Goal: Navigation & Orientation: Find specific page/section

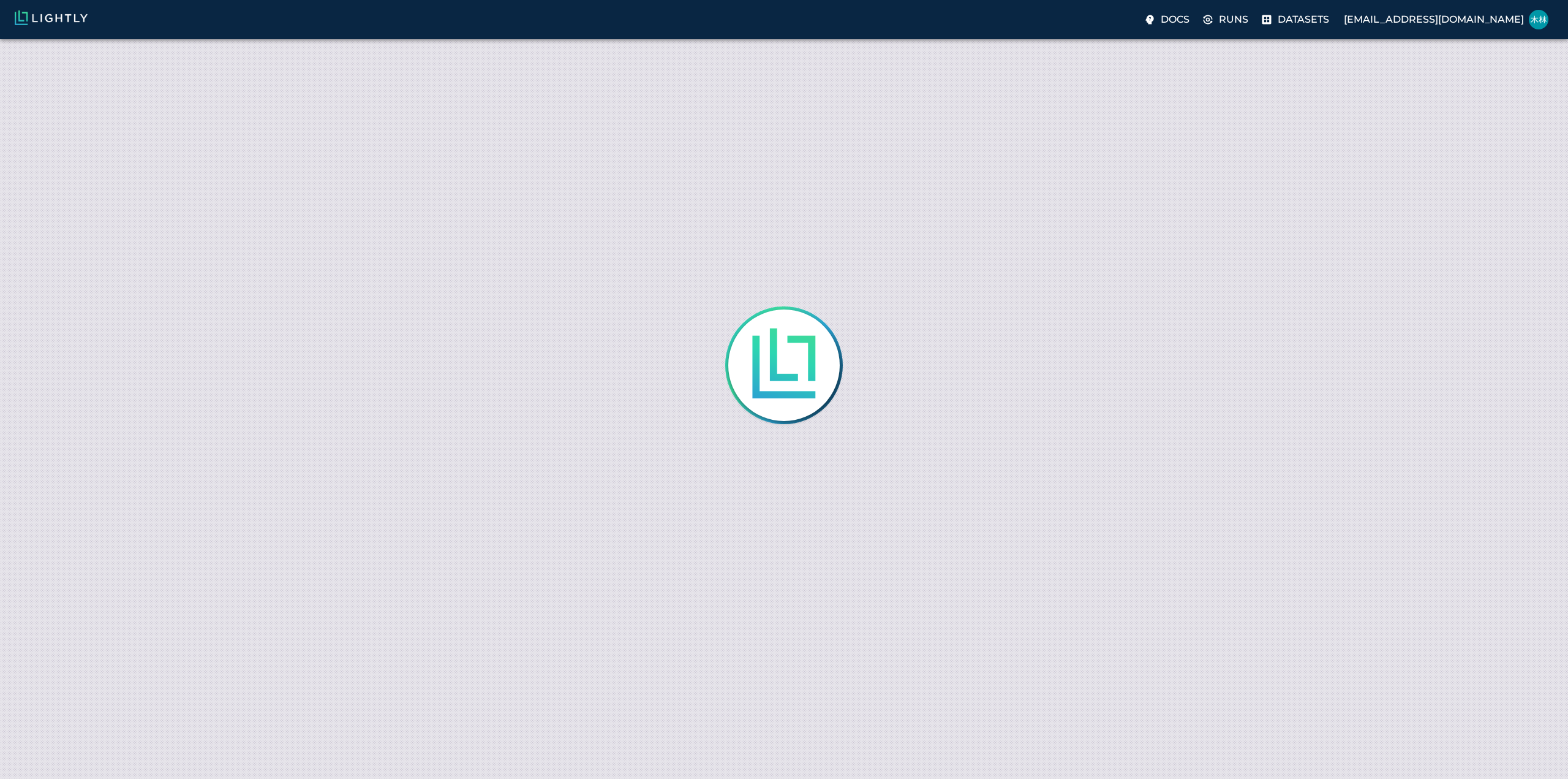
click at [1339, 492] on div at bounding box center [784, 389] width 1568 height 779
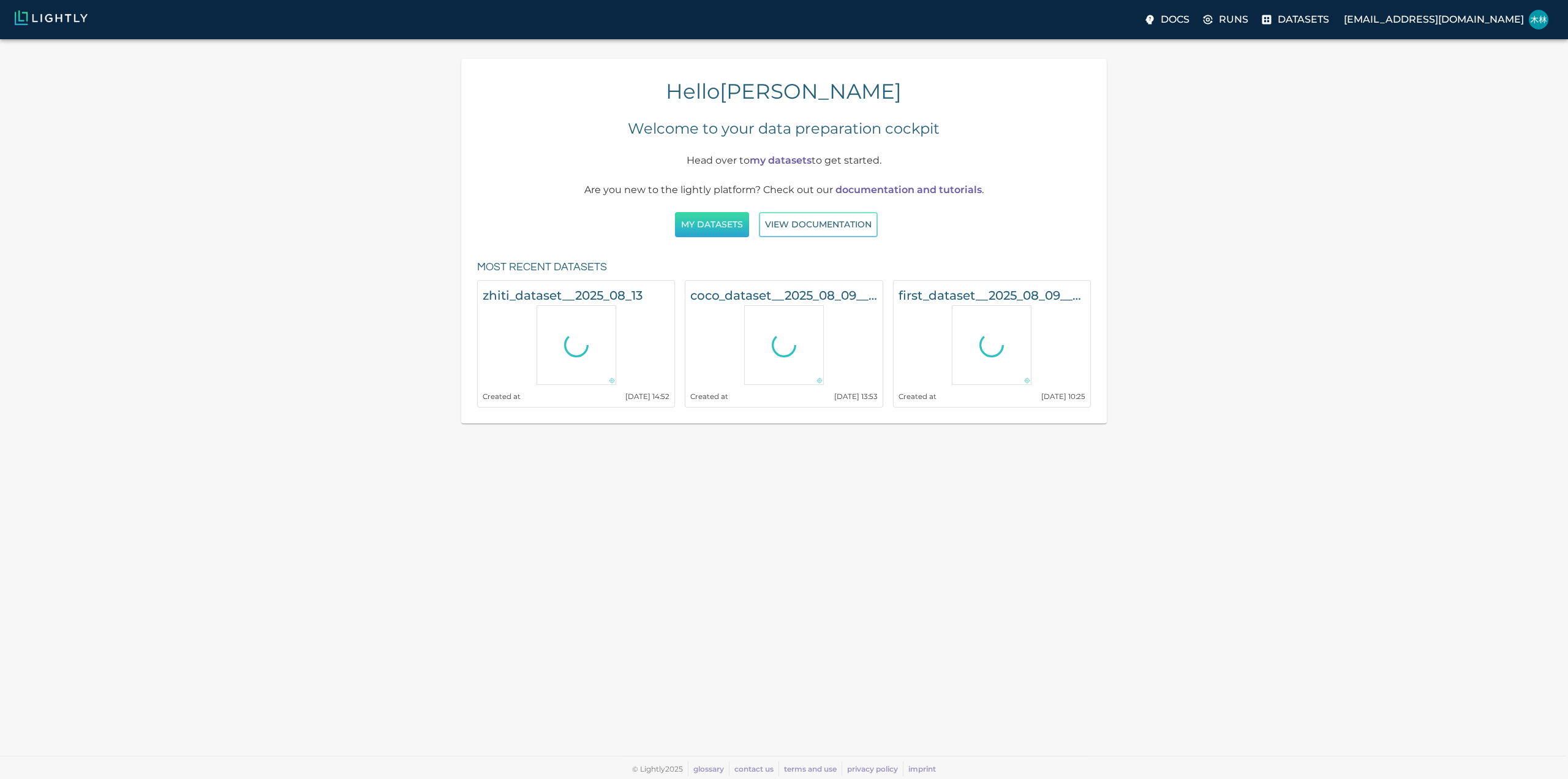
click at [719, 229] on button "My Datasets" at bounding box center [712, 224] width 74 height 25
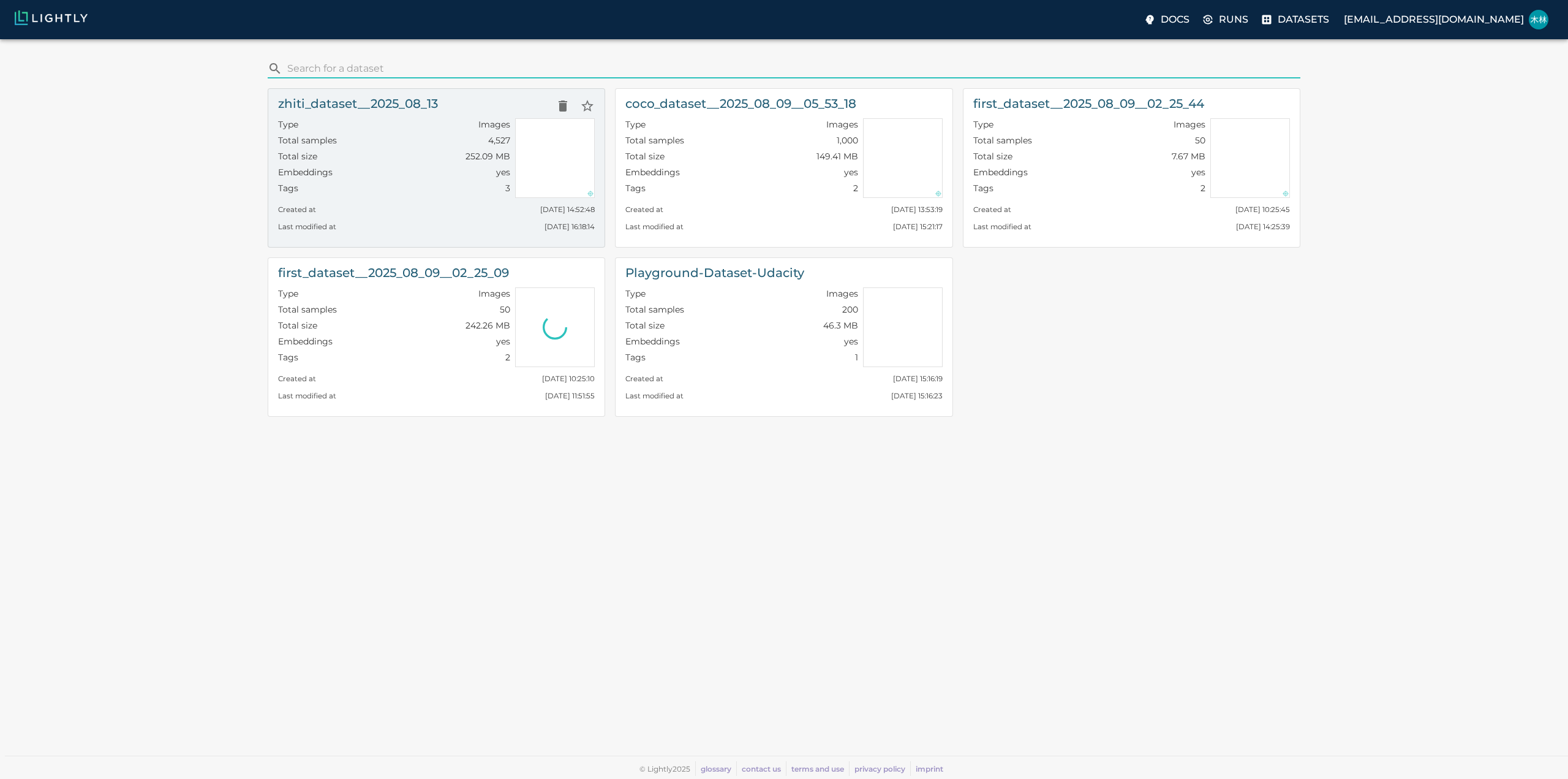
click at [462, 167] on div "Embeddings yes" at bounding box center [394, 174] width 232 height 16
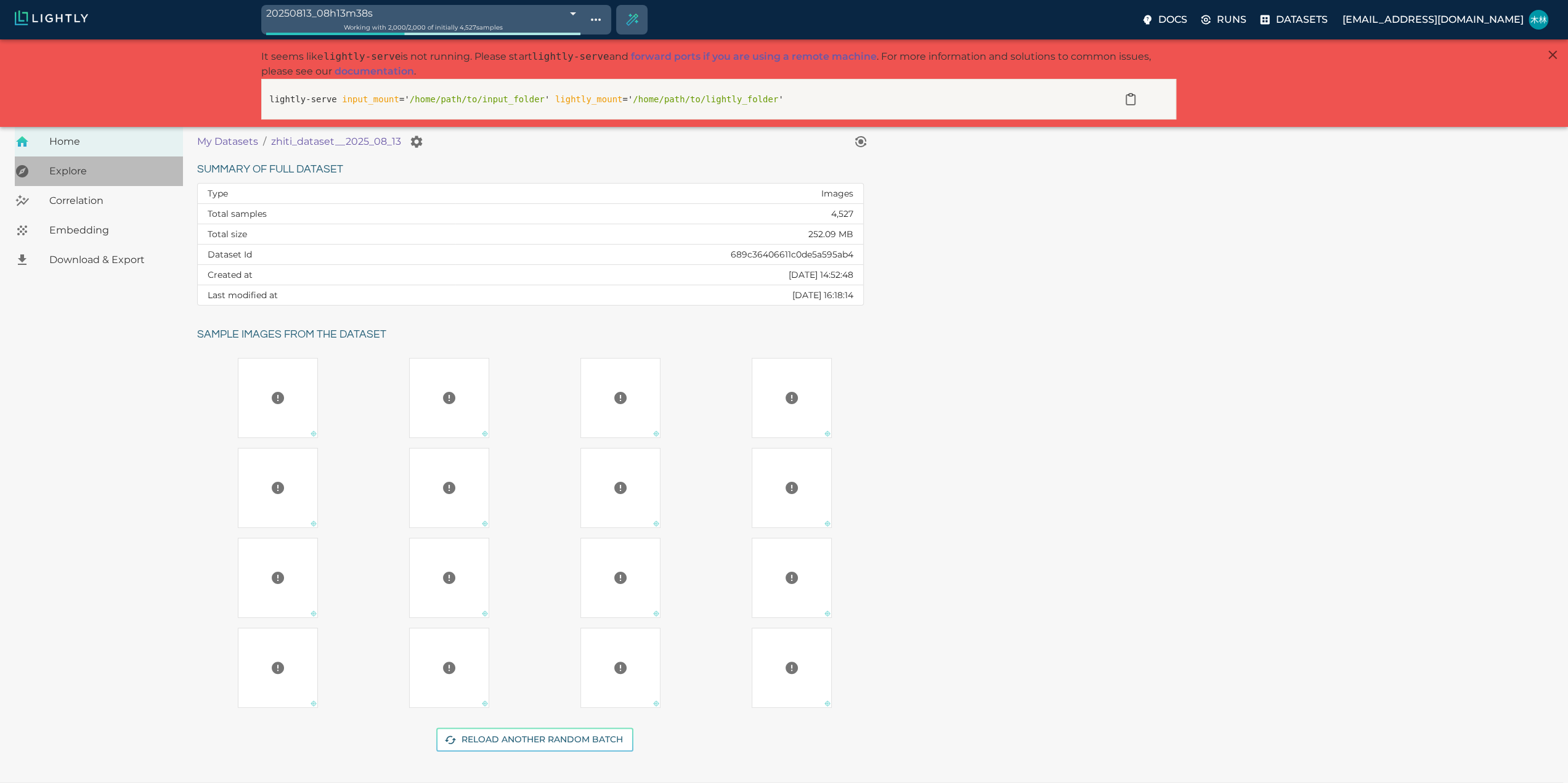
click at [72, 170] on span "Explore" at bounding box center [112, 171] width 124 height 14
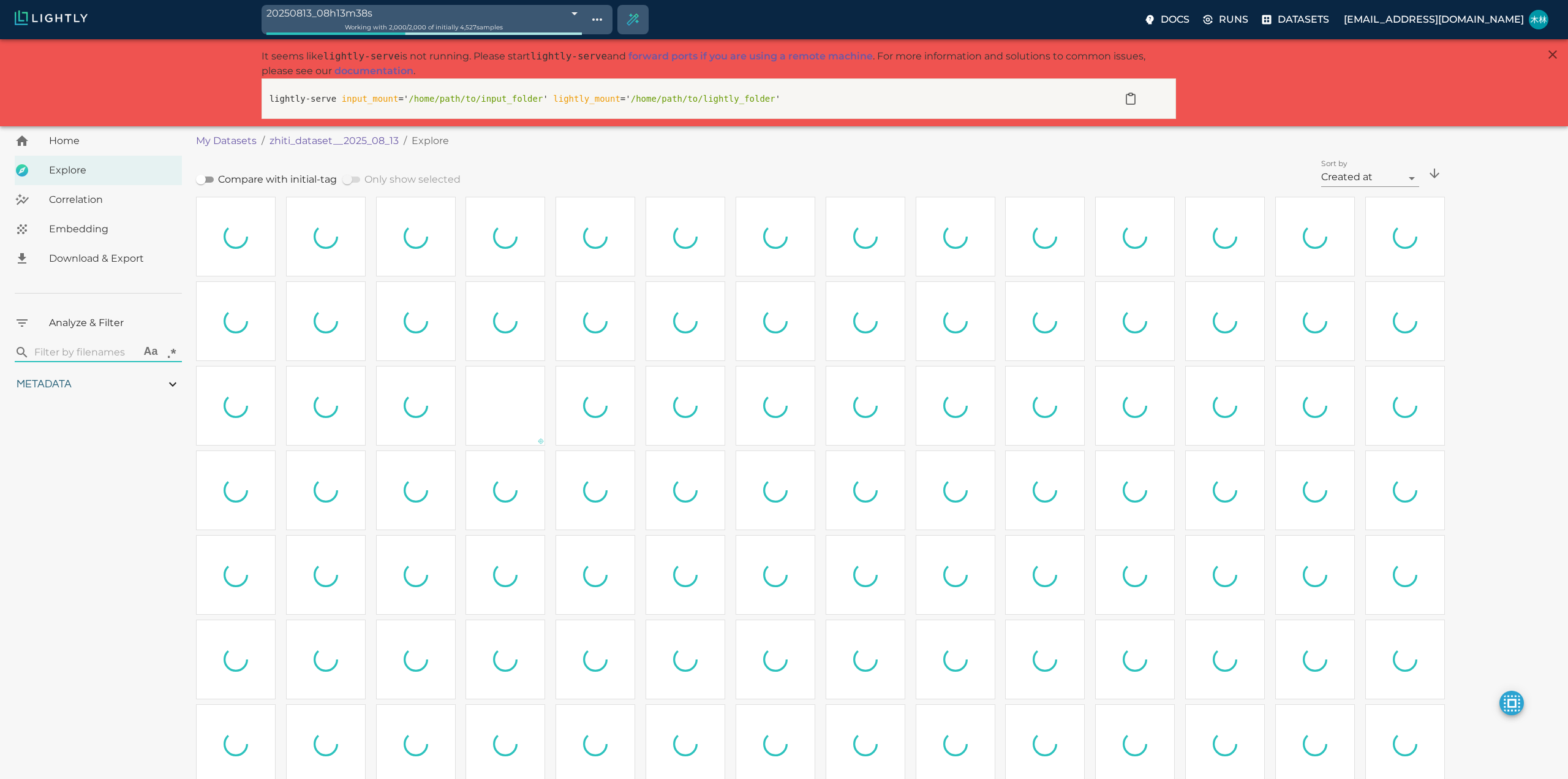
type input "0.504795627131663"
type input "193.984795627132"
type input "4.2562460899353"
type input "79.1322460899353"
type input "0.504795627131663"
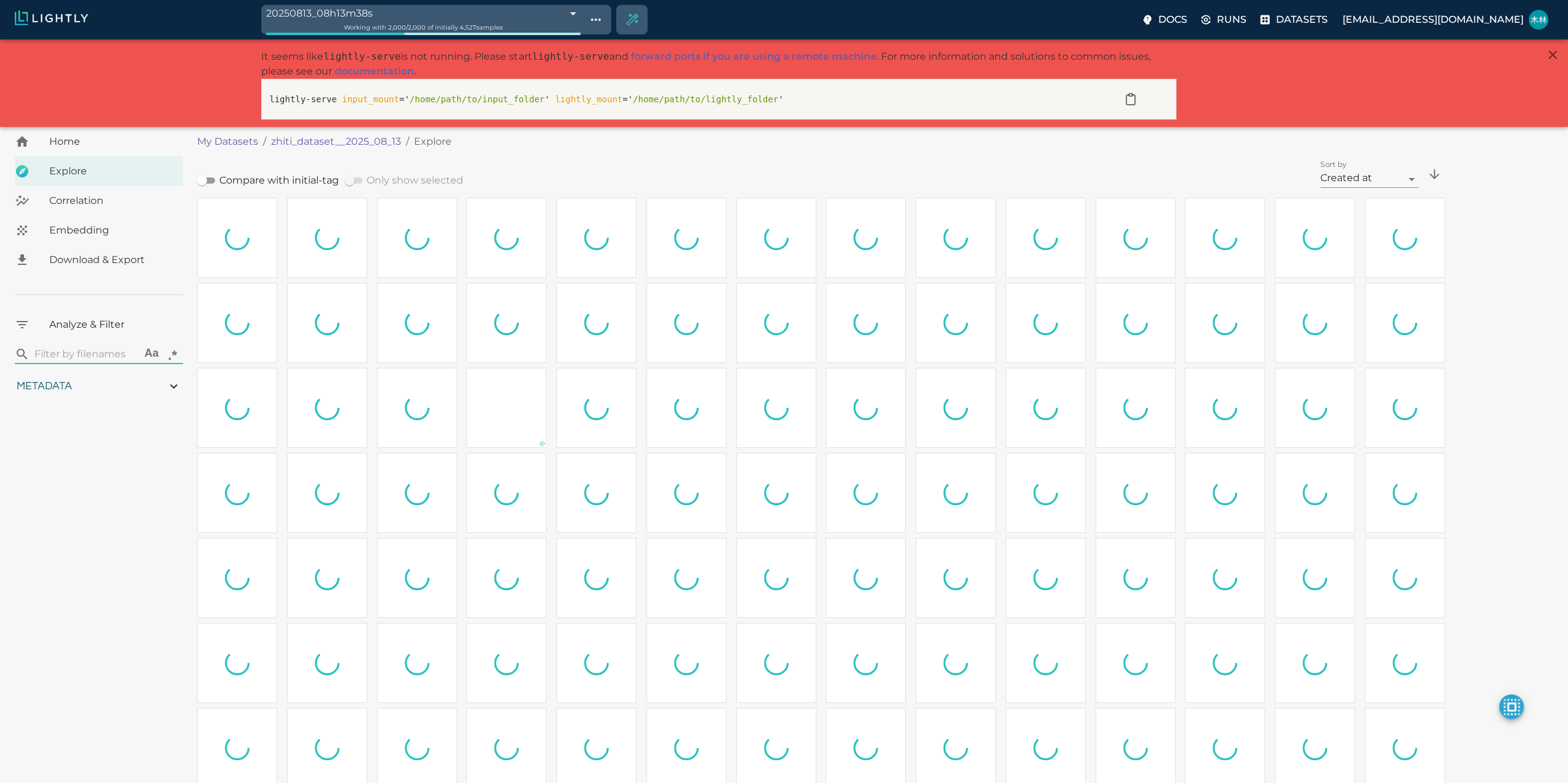
type input "193.984795627132"
type input "4.2562460899353"
type input "79.1322460899353"
type input "0.504795627131663"
type input "193.984795627132"
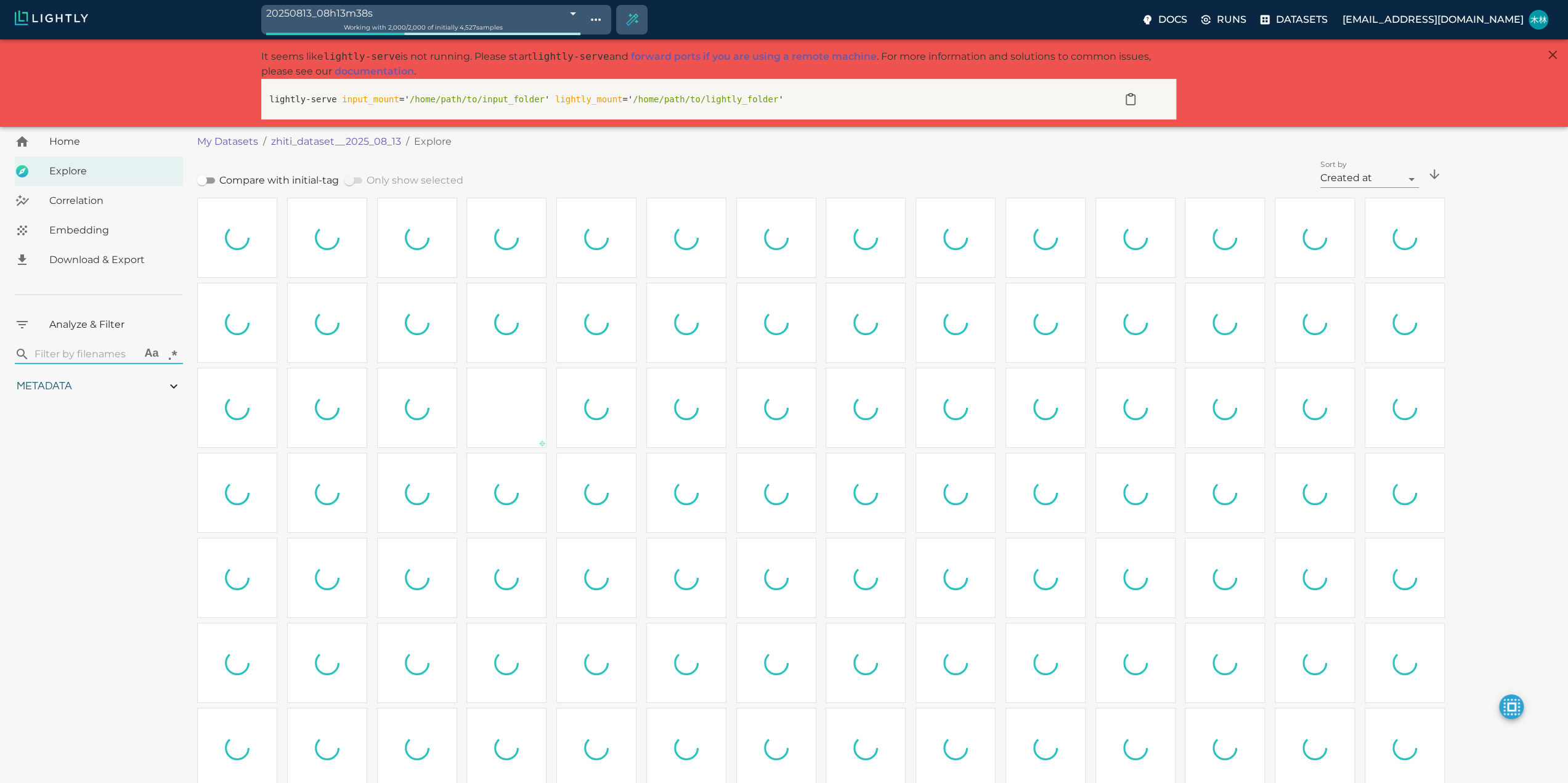
type input "4.2562460899353"
type input "79.1322460899353"
type input "0.504795627131663"
type input "193.984795627132"
type input "4.2562460899353"
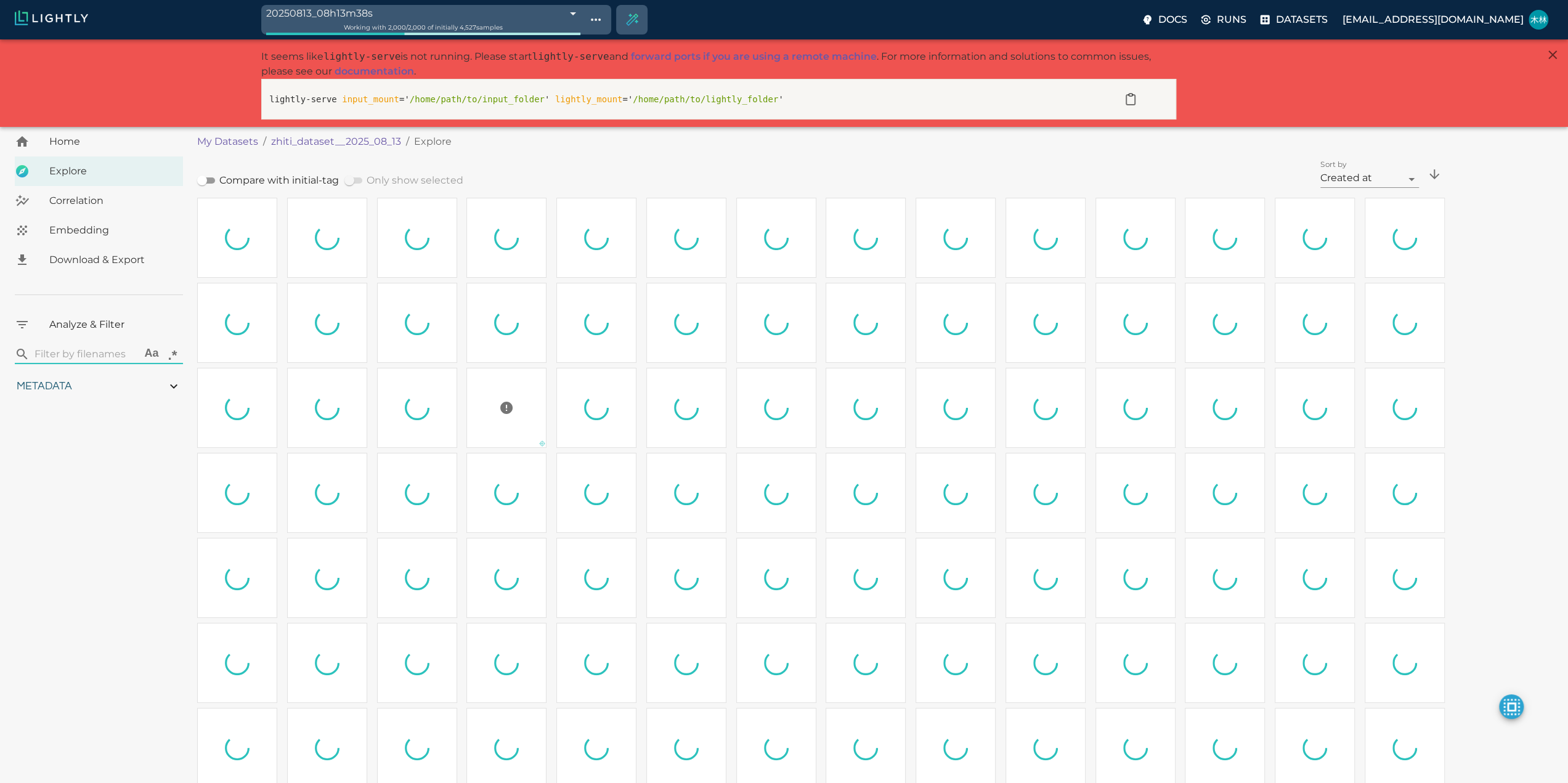
type input "79.1322460899353"
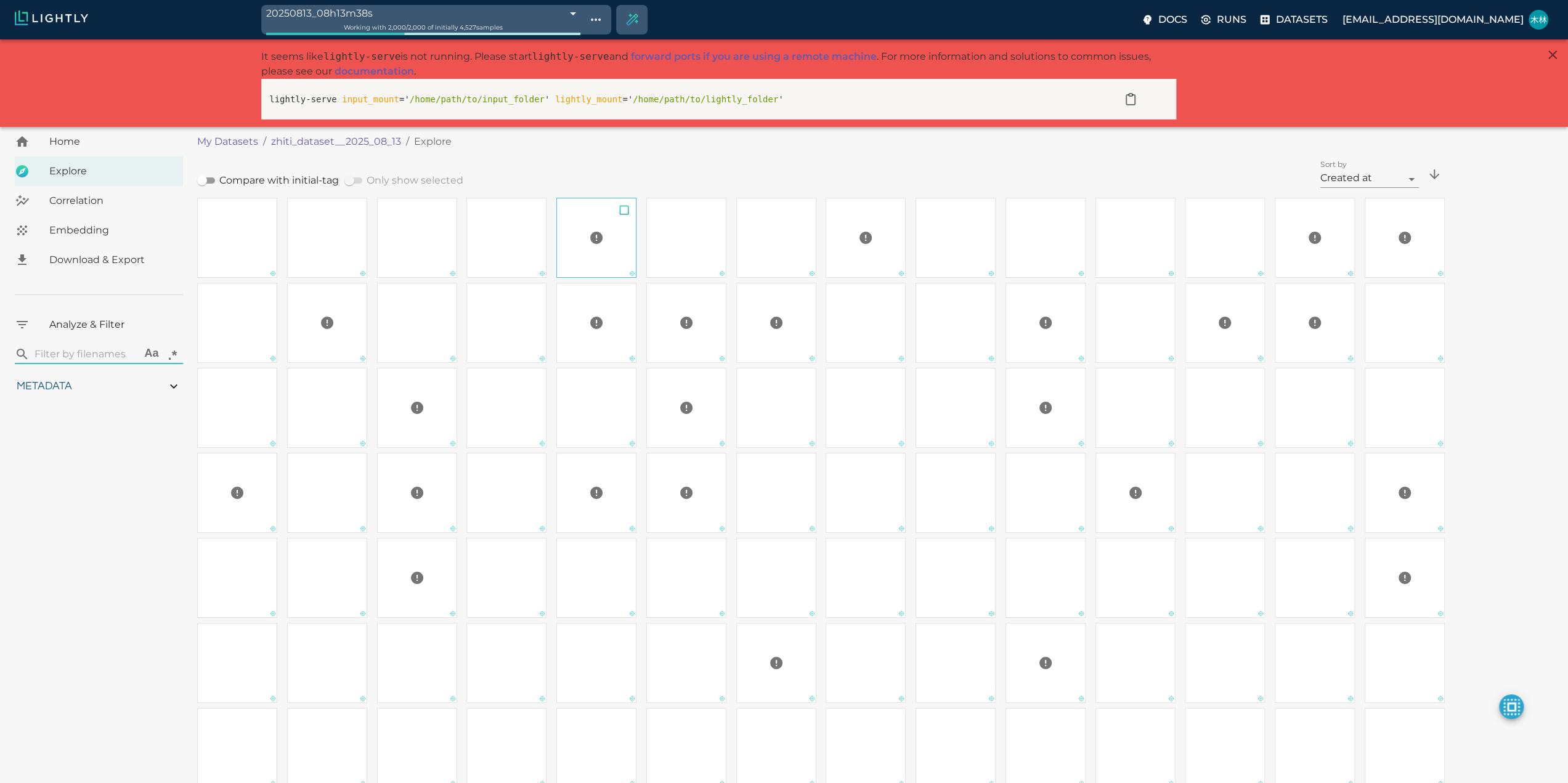
click at [616, 244] on div at bounding box center [596, 237] width 79 height 25
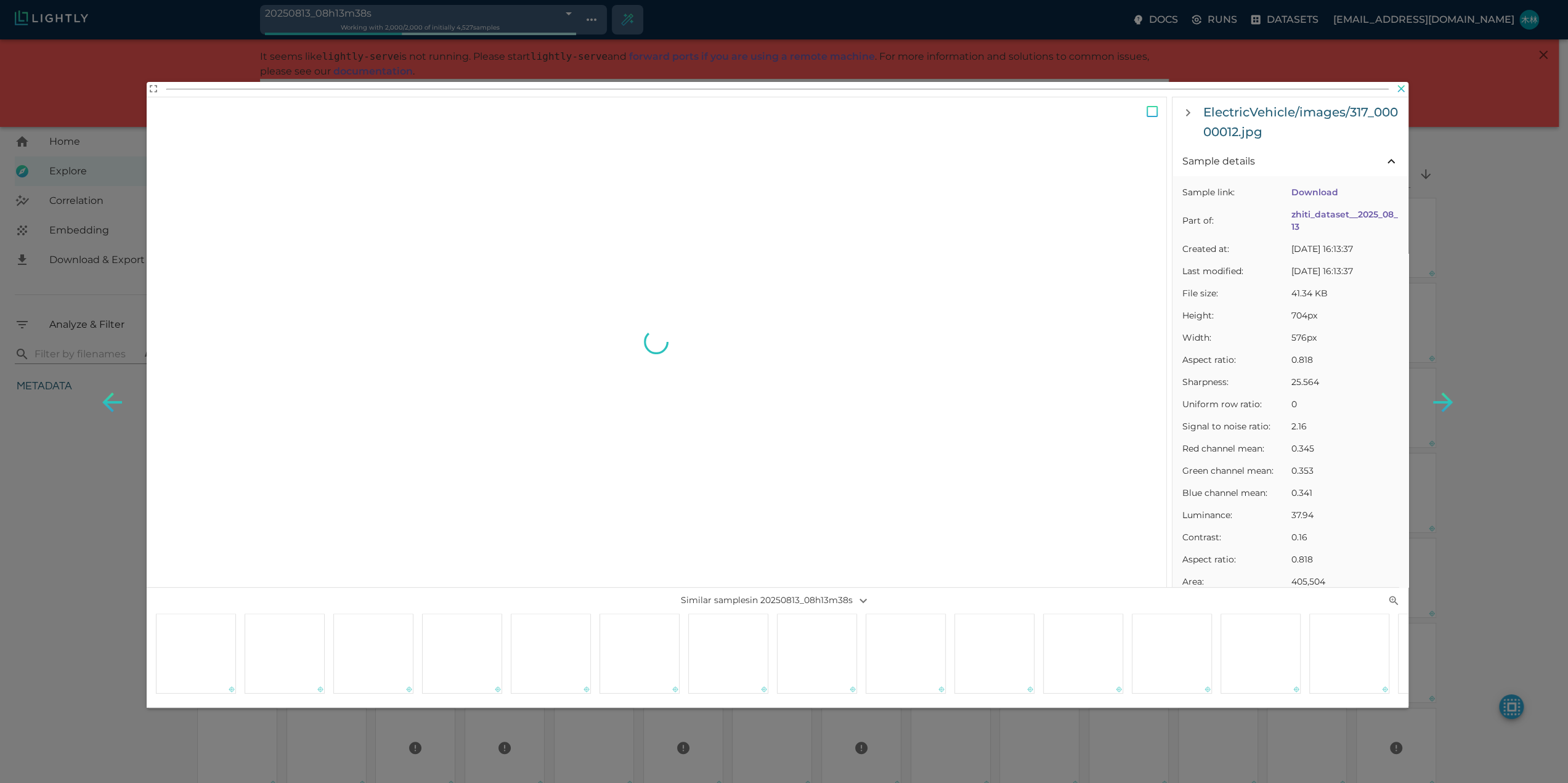
click at [1399, 90] on icon "button" at bounding box center [1401, 89] width 8 height 8
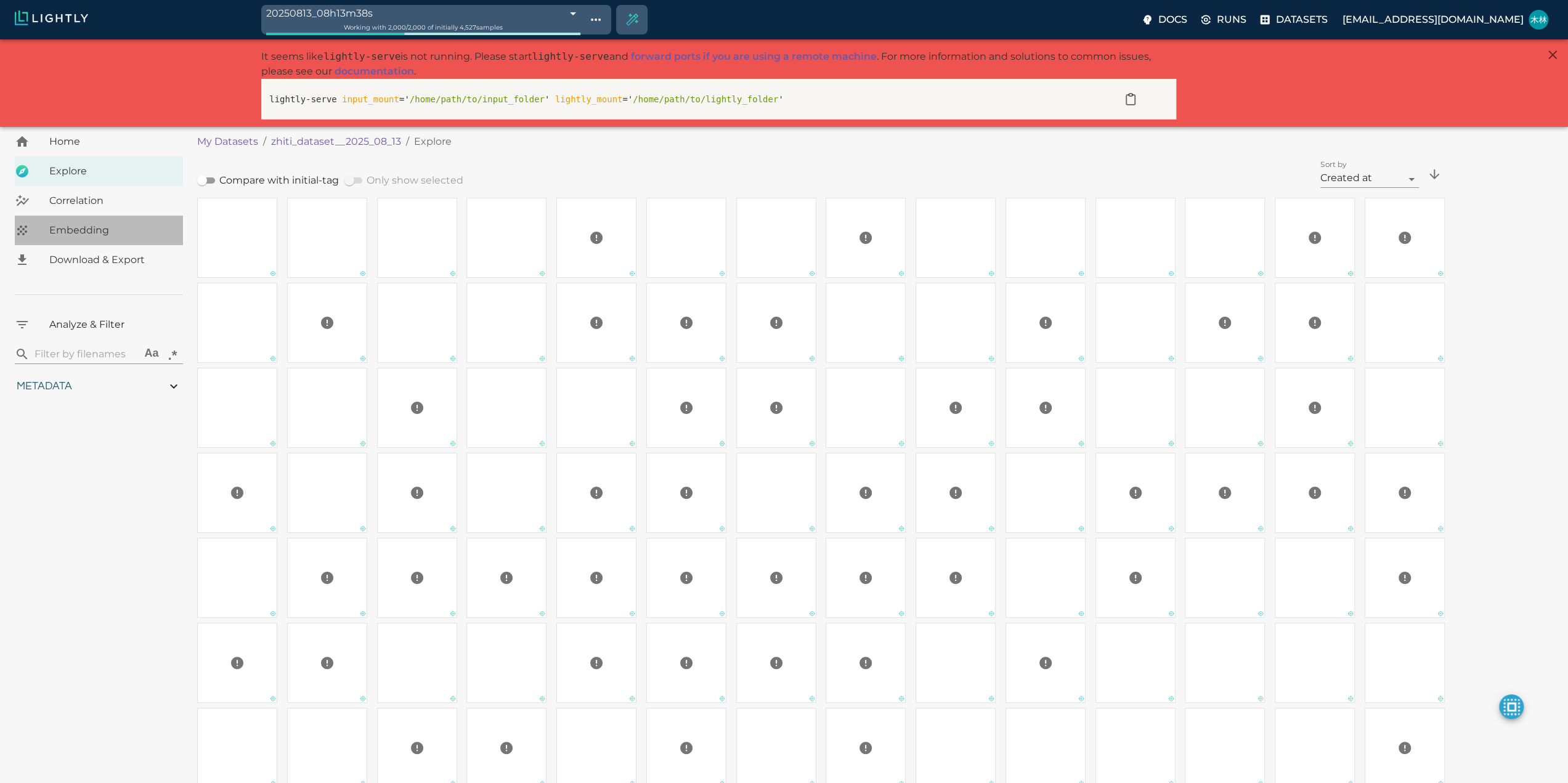
click at [90, 232] on span "Embedding" at bounding box center [112, 230] width 124 height 14
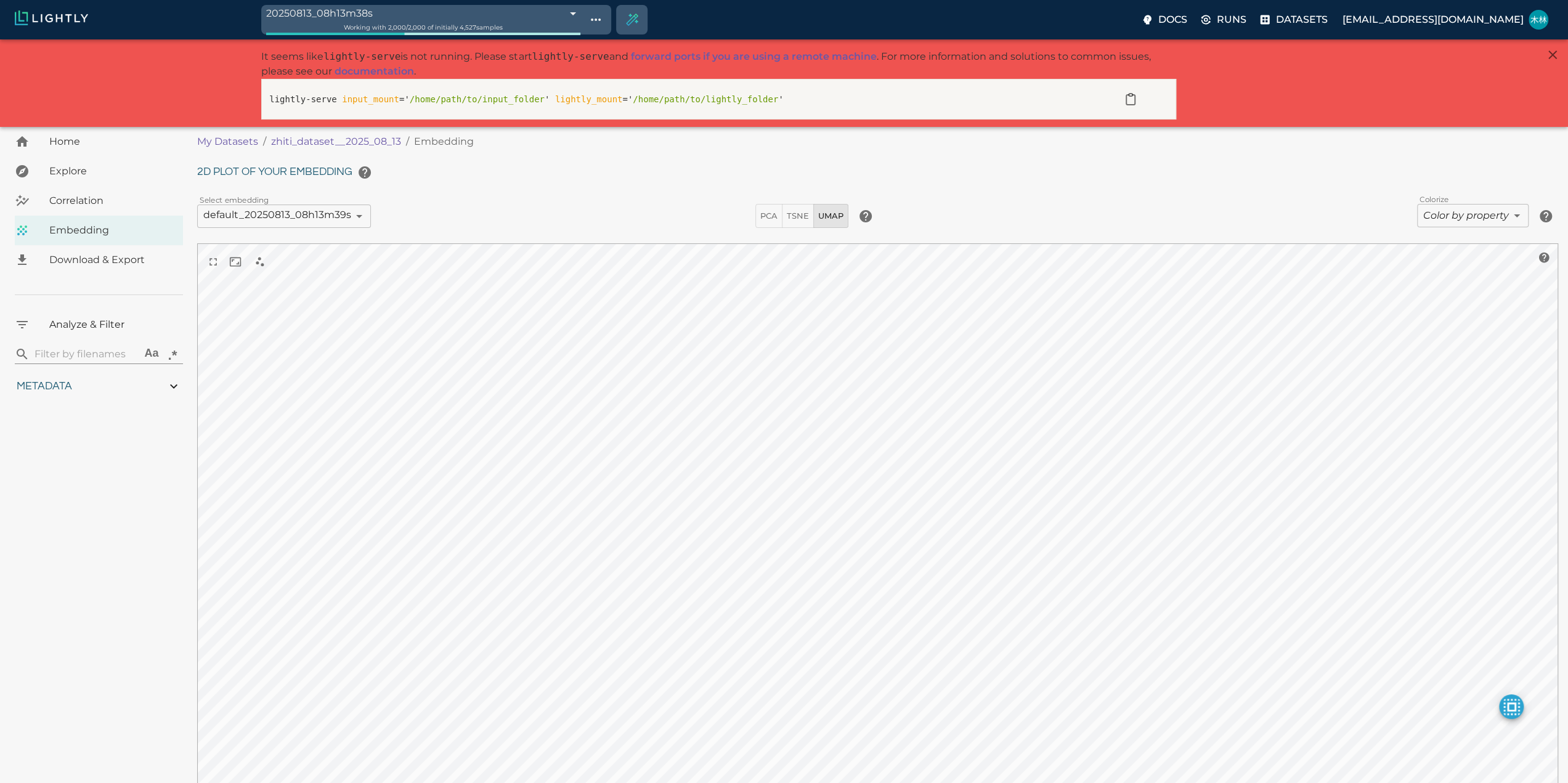
click at [86, 206] on span "Correlation" at bounding box center [112, 200] width 124 height 14
click at [616, 218] on body "20250813_08h13m38s 689c4932457ab6ace9858cbf Working with 2,000 / 2,000 of initi…" at bounding box center [784, 467] width 1568 height 856
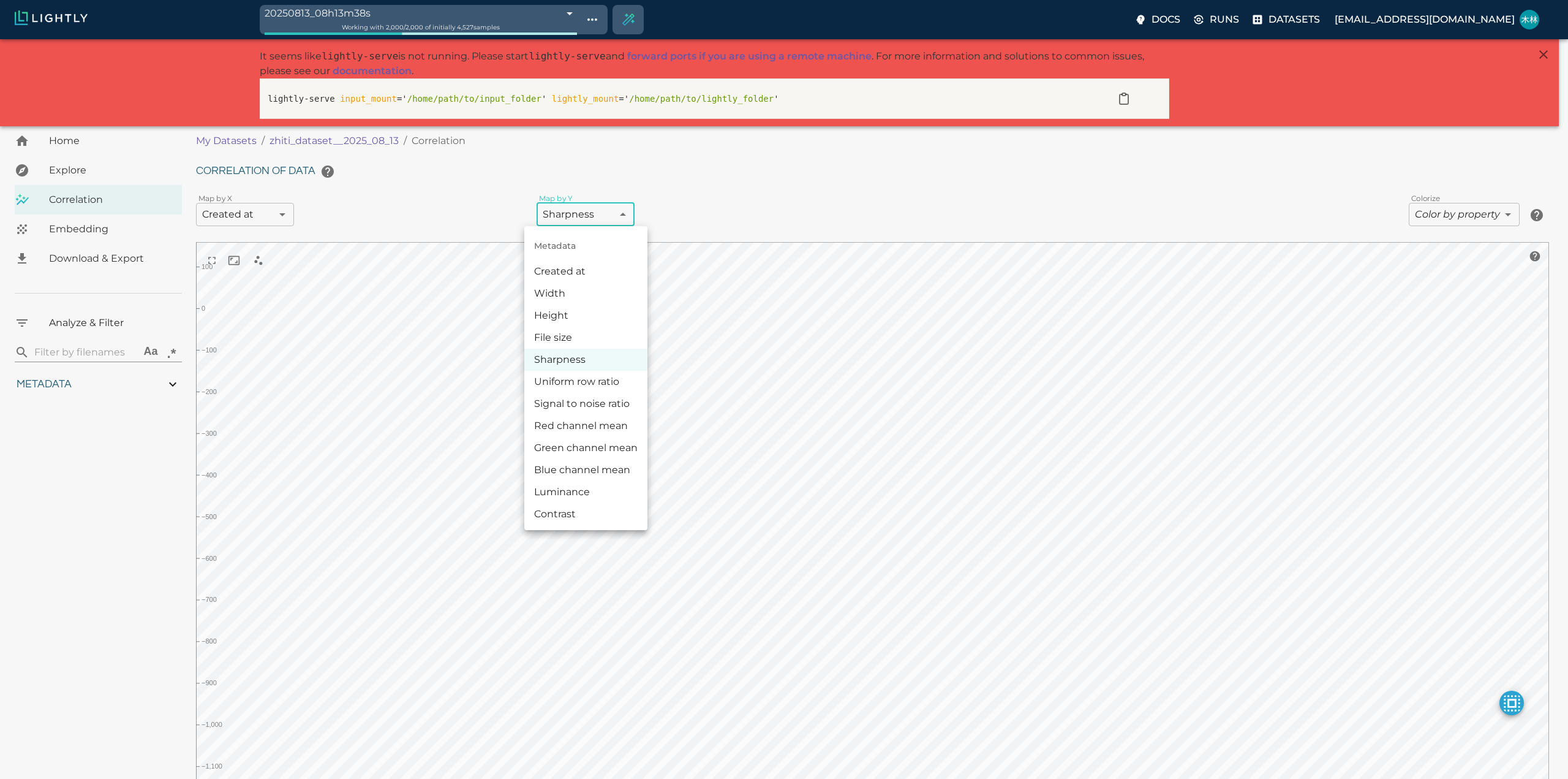
click at [778, 428] on div at bounding box center [784, 389] width 1568 height 779
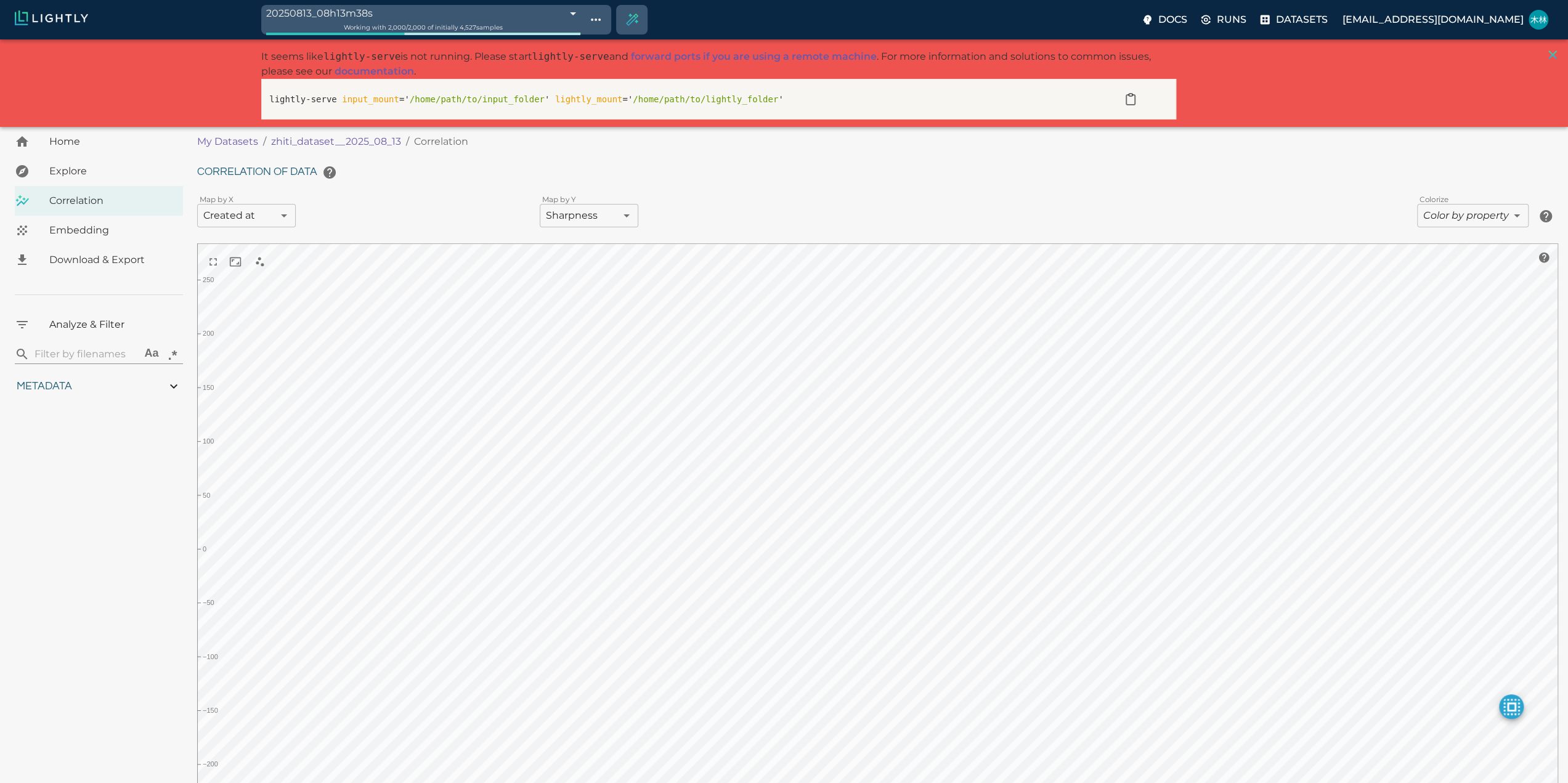
click at [1553, 52] on icon "button" at bounding box center [1552, 54] width 14 height 14
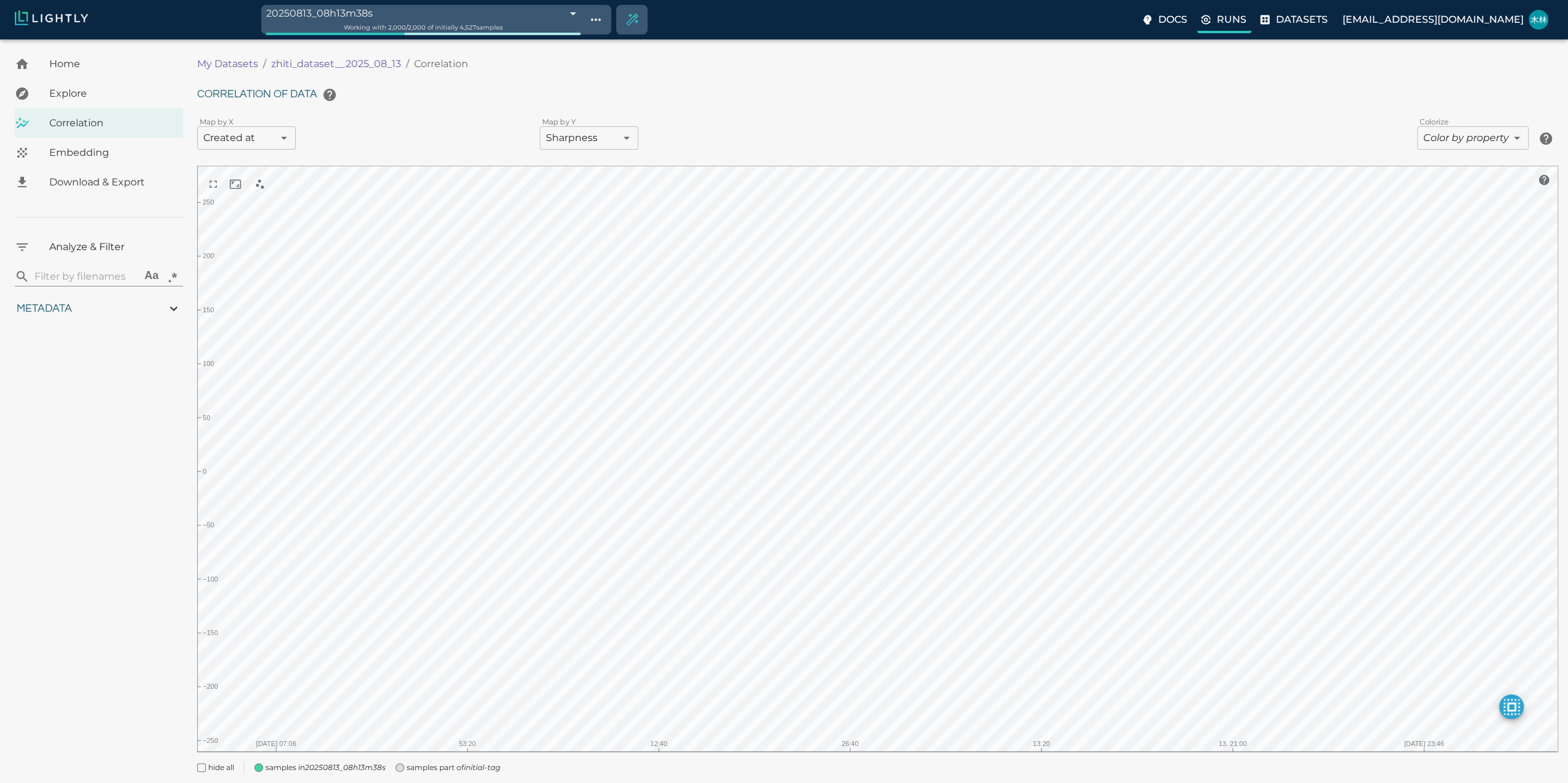
click at [1246, 21] on p "Runs" at bounding box center [1230, 19] width 30 height 14
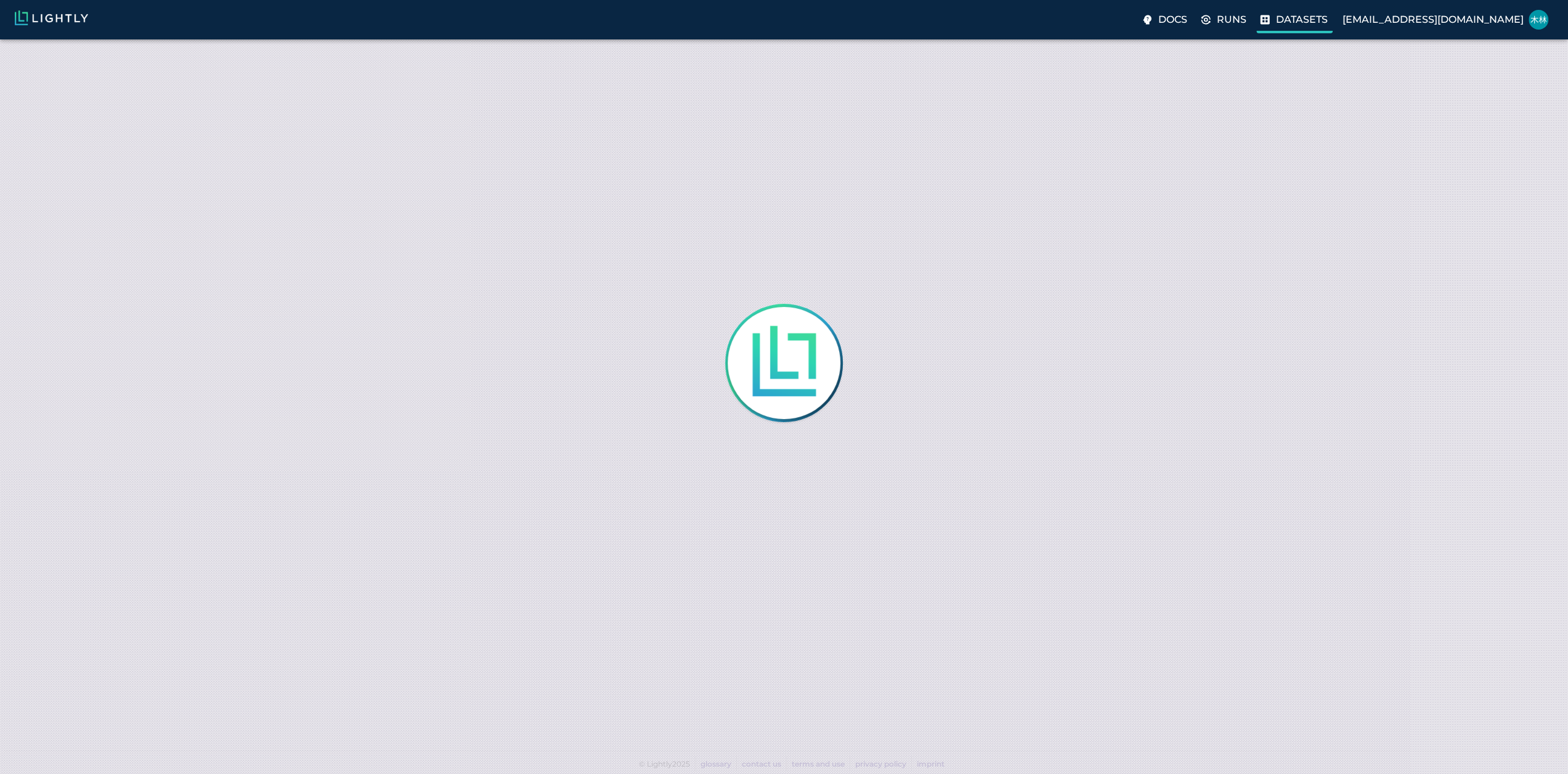
click at [1328, 21] on p "Datasets" at bounding box center [1301, 19] width 52 height 14
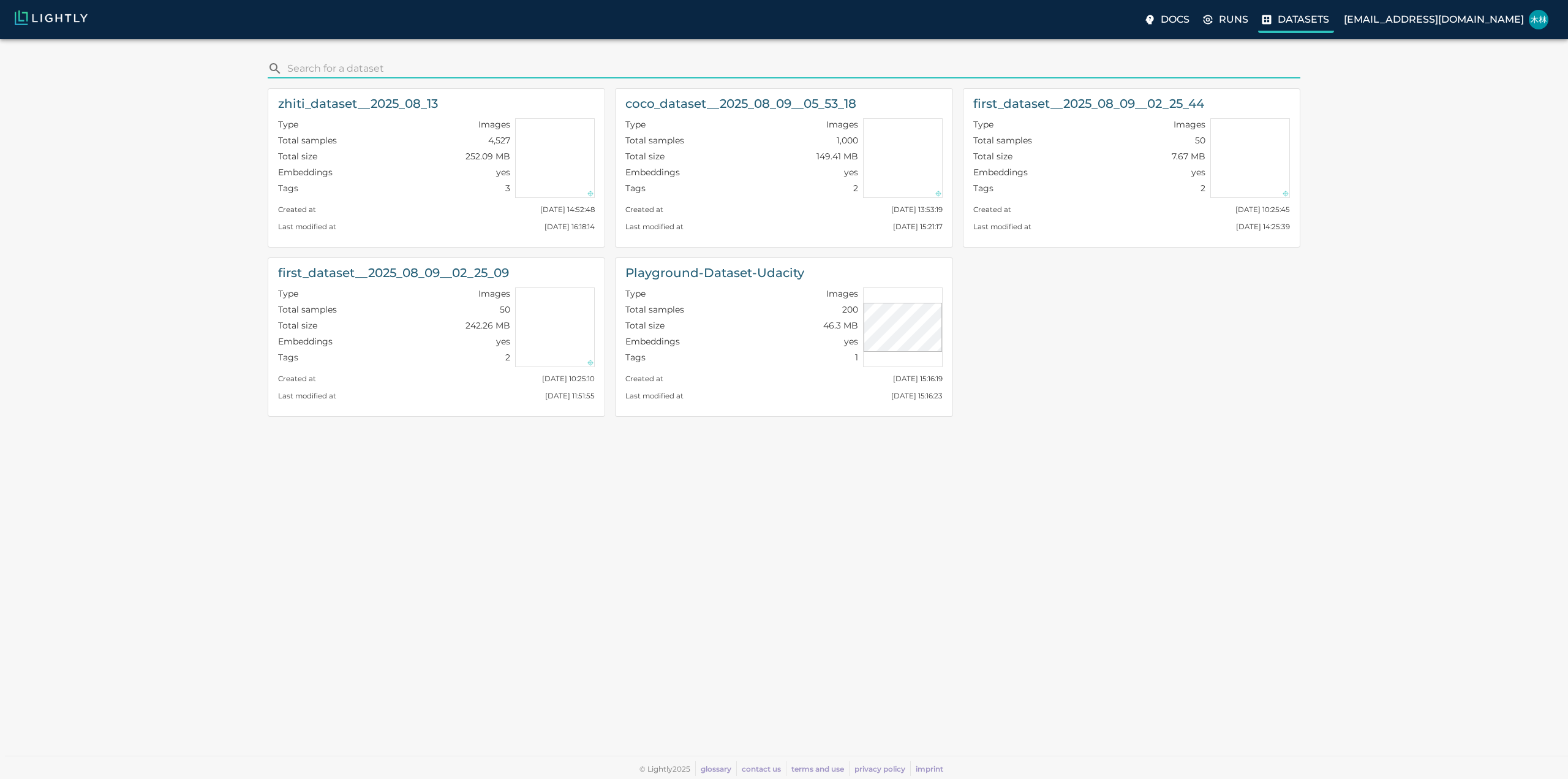
click at [1325, 18] on p "Datasets" at bounding box center [1303, 19] width 51 height 14
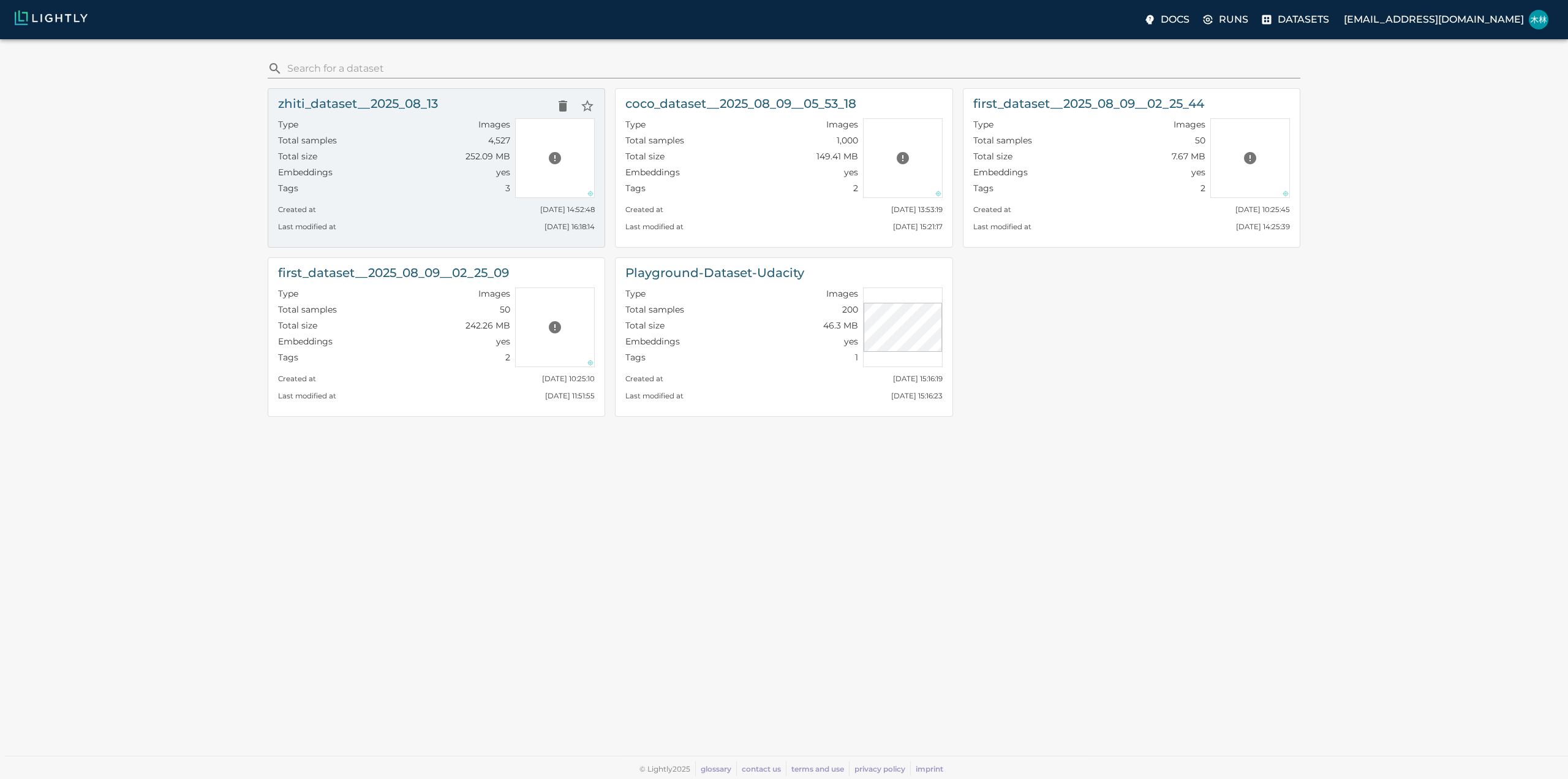
click at [489, 174] on div "Embeddings yes" at bounding box center [394, 174] width 232 height 16
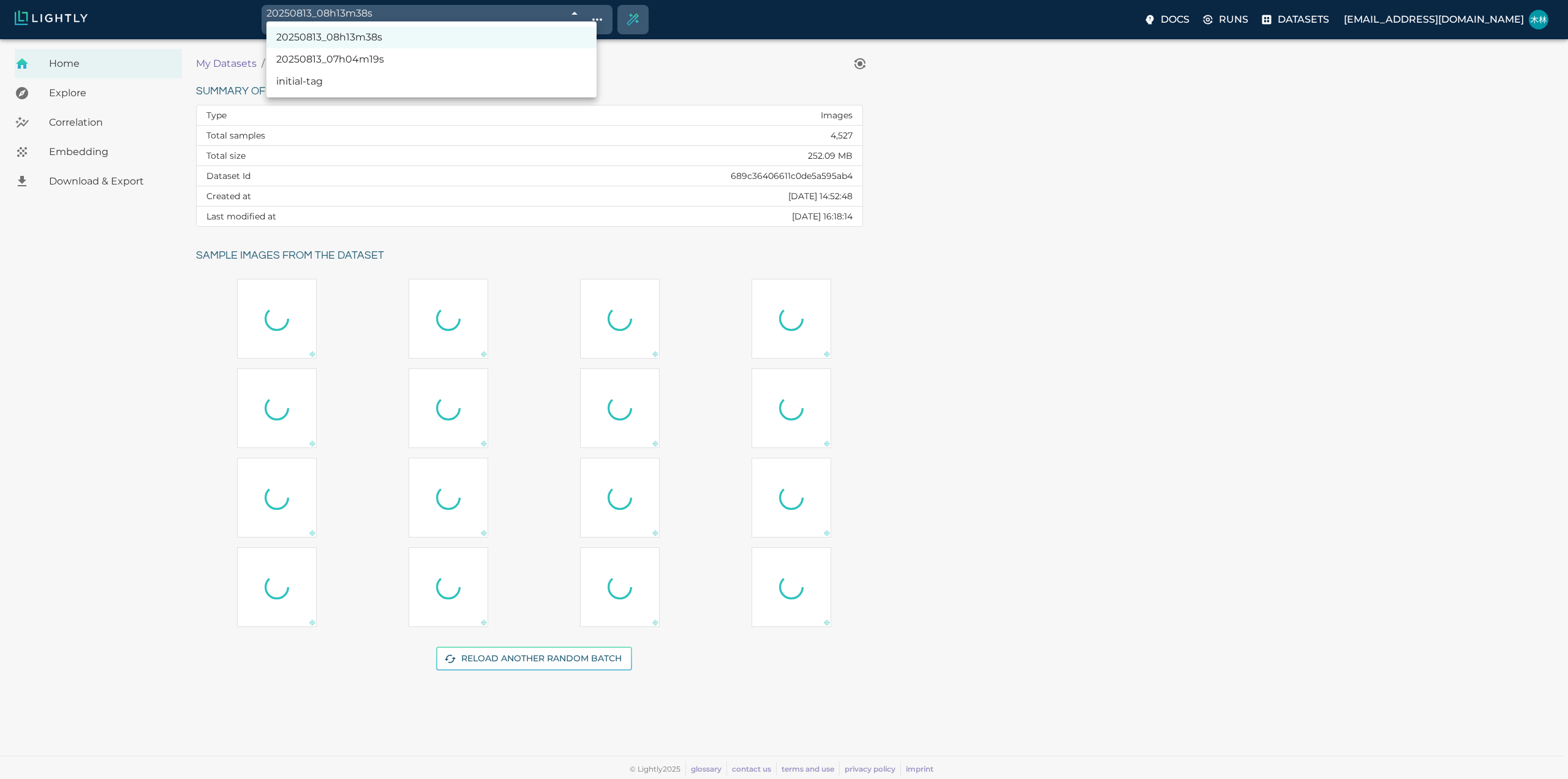
click at [593, 39] on body "20250813_08h13m38s 689c4932457ab6ace9858cbf Working with 2,000 / 2,000 of initi…" at bounding box center [784, 408] width 1568 height 739
click at [644, 81] on div at bounding box center [784, 389] width 1568 height 779
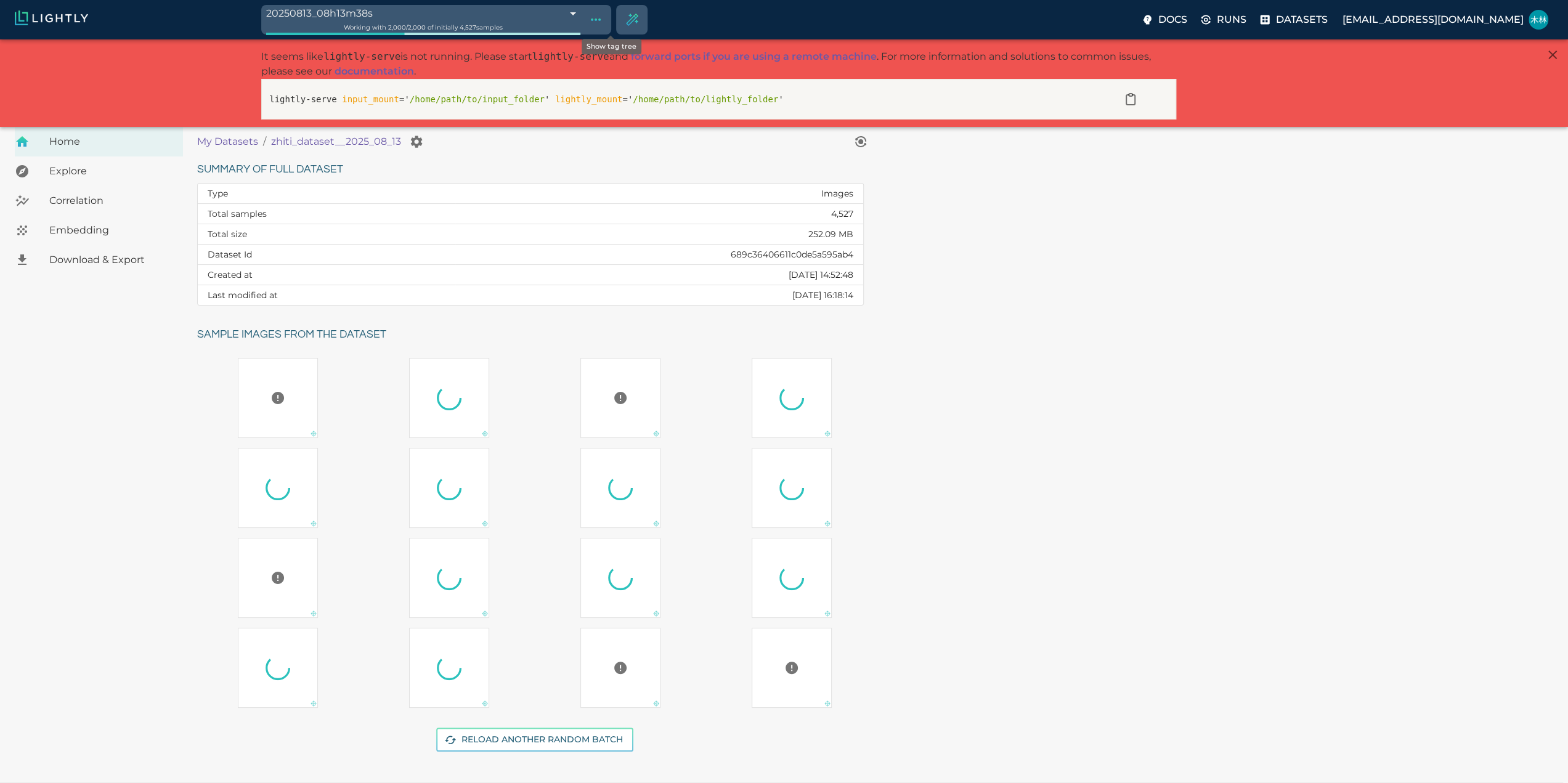
click at [601, 20] on icon "Show tag tree" at bounding box center [595, 19] width 10 height 3
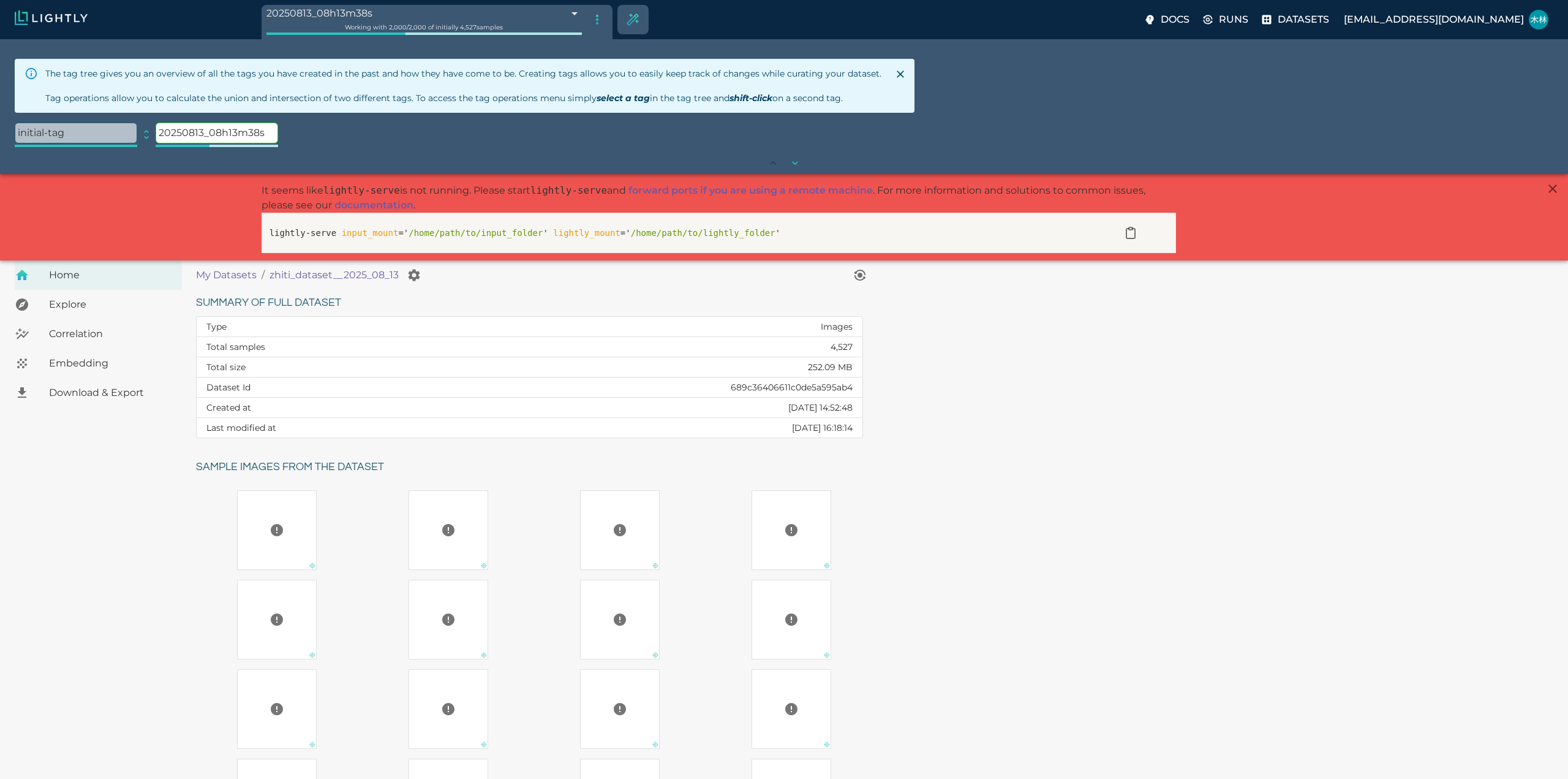
click at [585, 174] on body "20250813_08h13m38s 689c4932457ab6ace9858cbf Working with 2,000 / 2,000 of initi…" at bounding box center [784, 554] width 1568 height 762
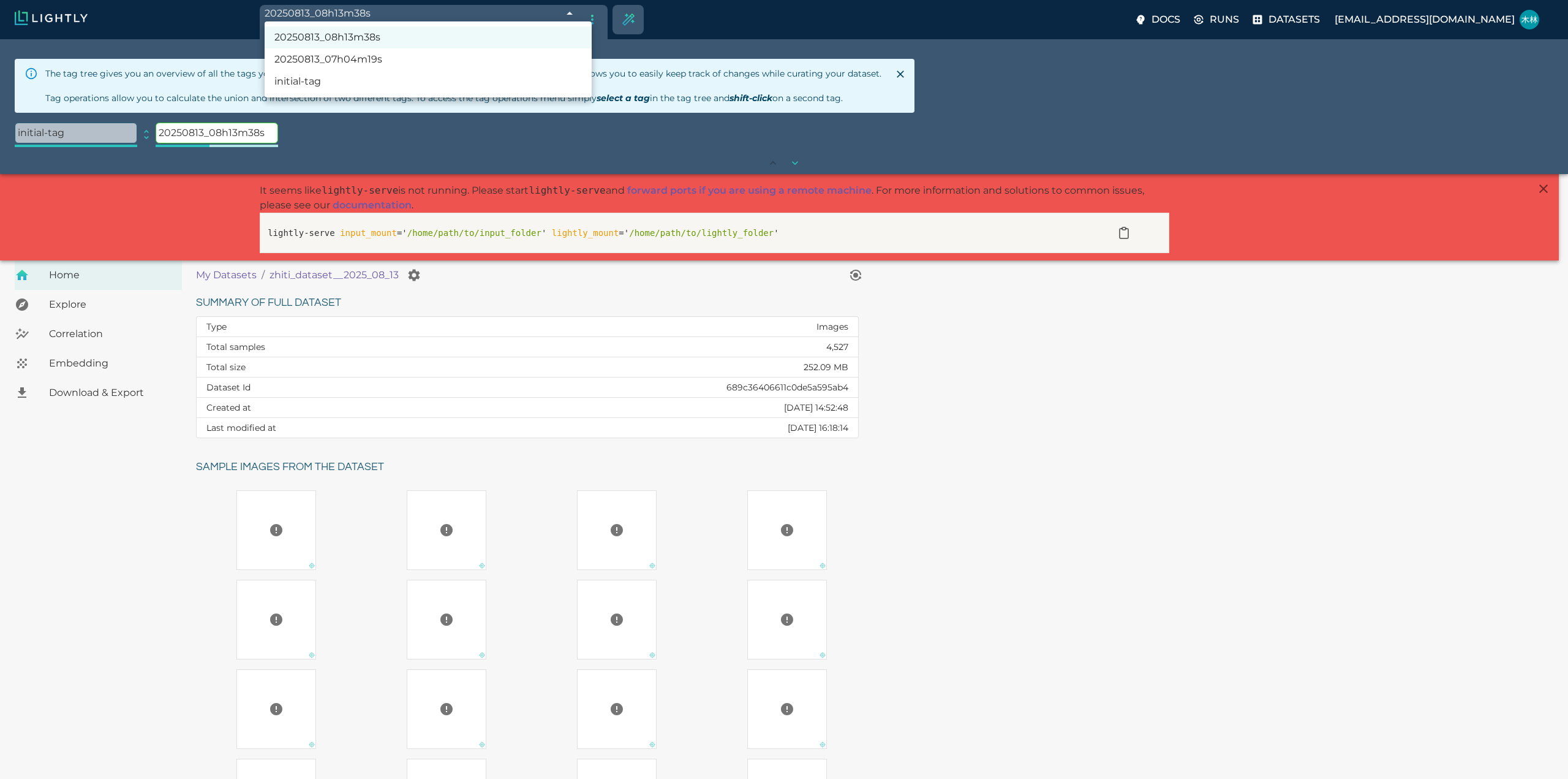
click at [946, 122] on div at bounding box center [784, 389] width 1568 height 779
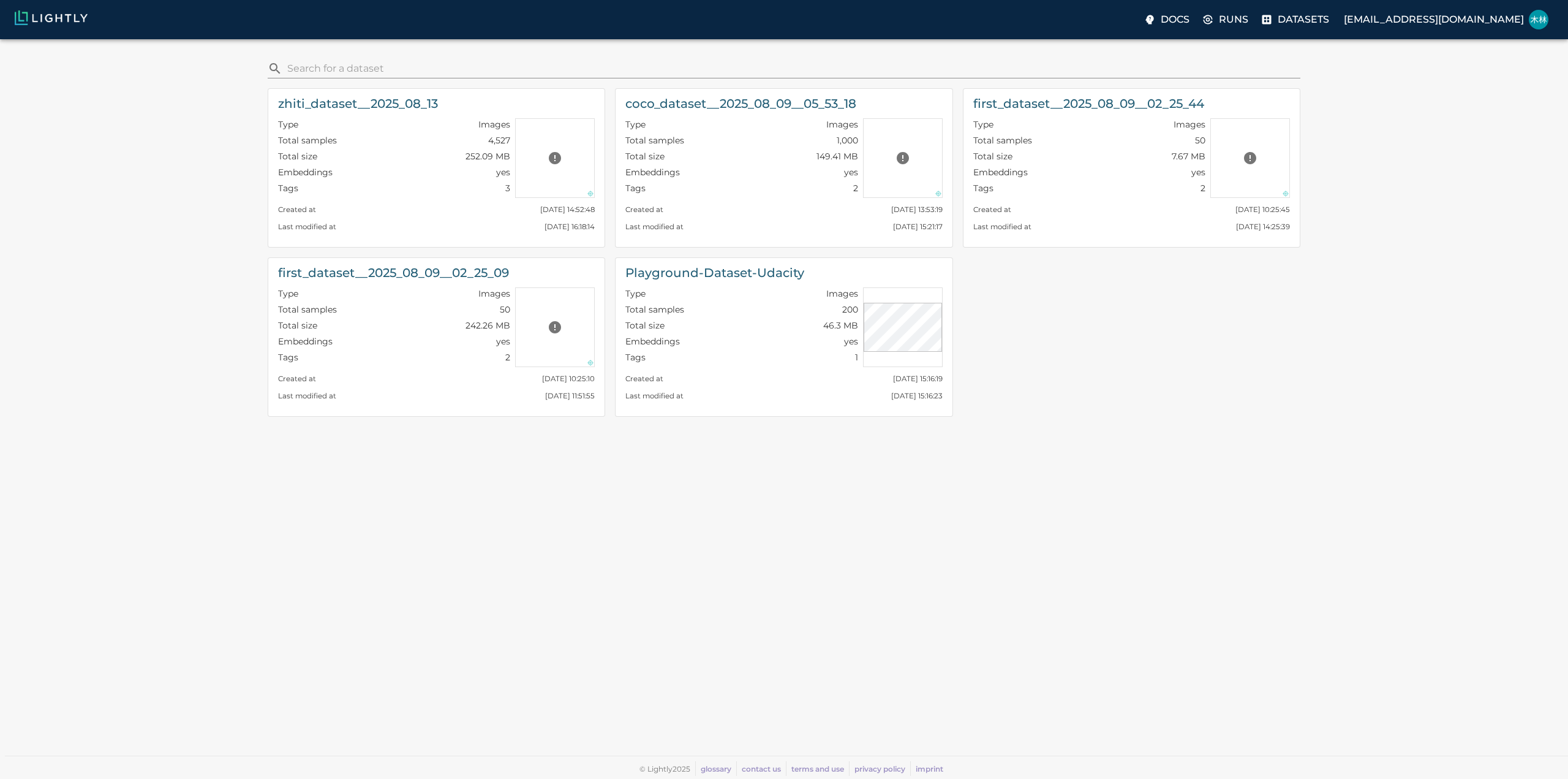
click at [1118, 359] on div "zhiti_dataset__2025_08_13 Type Images Total samples 4,527 Total size 252.09 MB …" at bounding box center [779, 252] width 1042 height 348
click at [1331, 28] on label "Datasets" at bounding box center [1296, 21] width 76 height 25
drag, startPoint x: 1197, startPoint y: 363, endPoint x: 1164, endPoint y: 361, distance: 33.1
click at [1164, 361] on div "zhiti_dataset__2025_08_13 Type Images Total samples 4,527 Total size 252.09 MB …" at bounding box center [779, 252] width 1042 height 348
